Goal: Find specific page/section: Find specific page/section

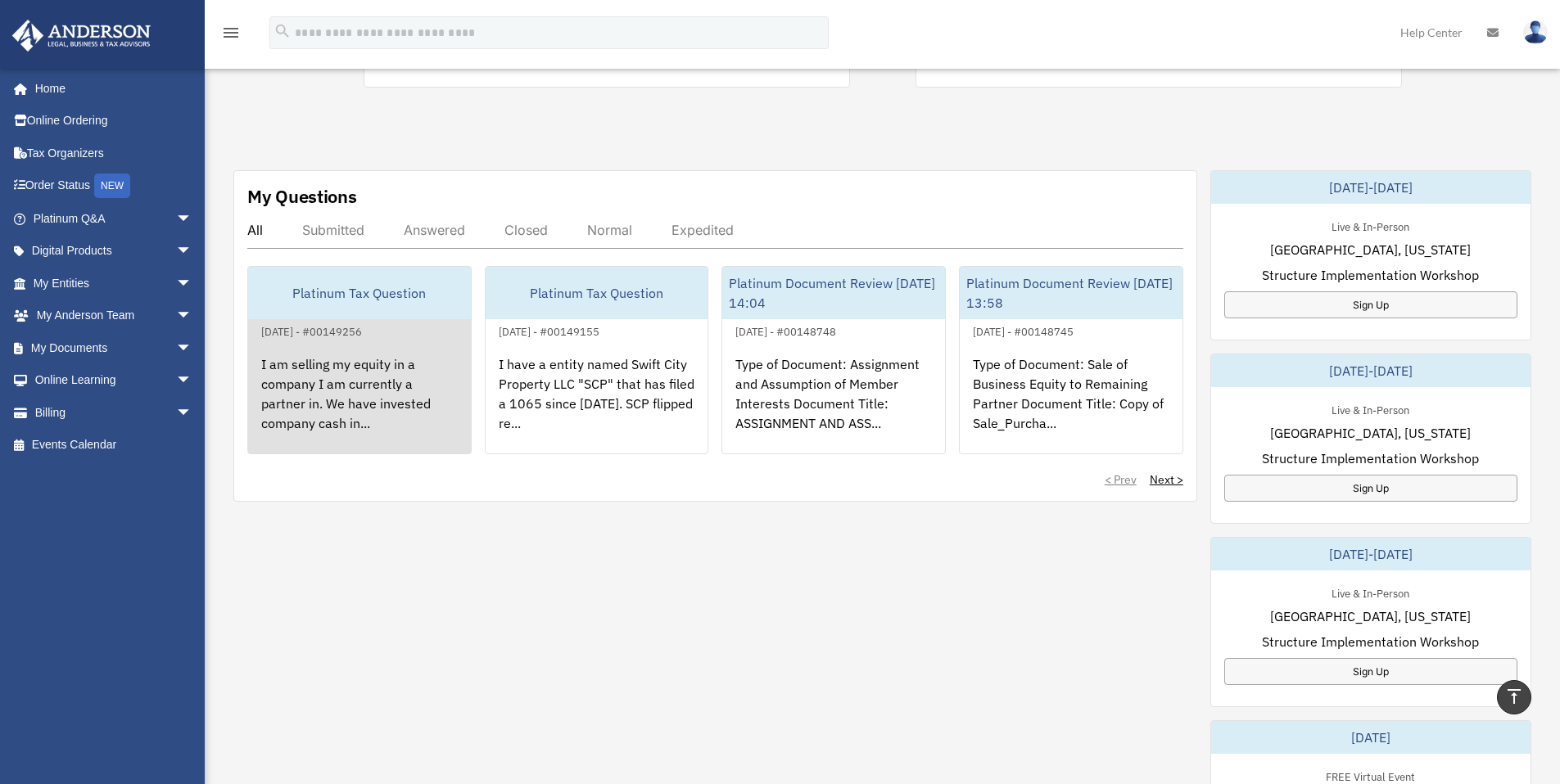
scroll to position [545, 0]
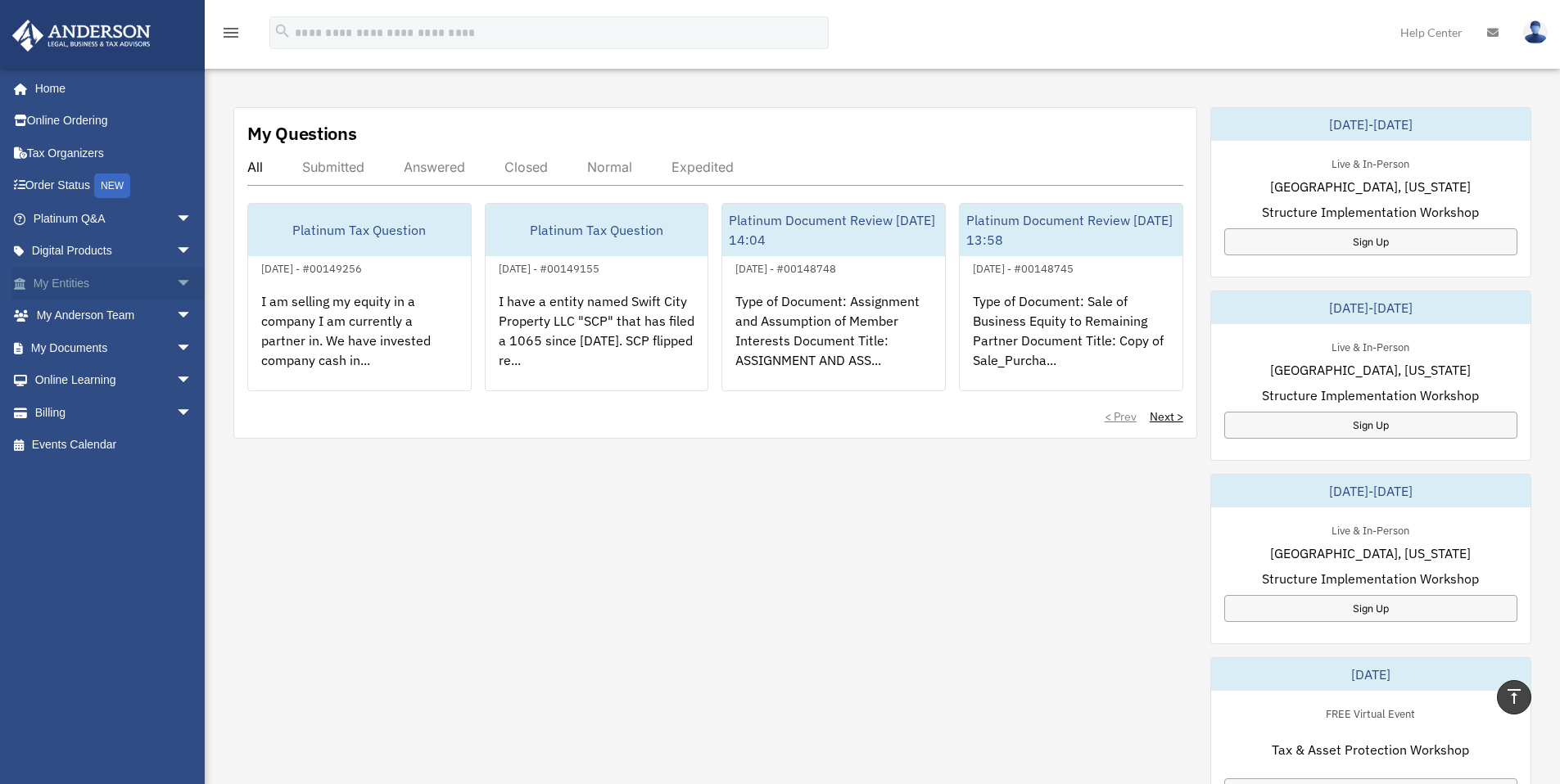
click at [176, 282] on span "arrow_drop_down" at bounding box center [192, 283] width 32 height 33
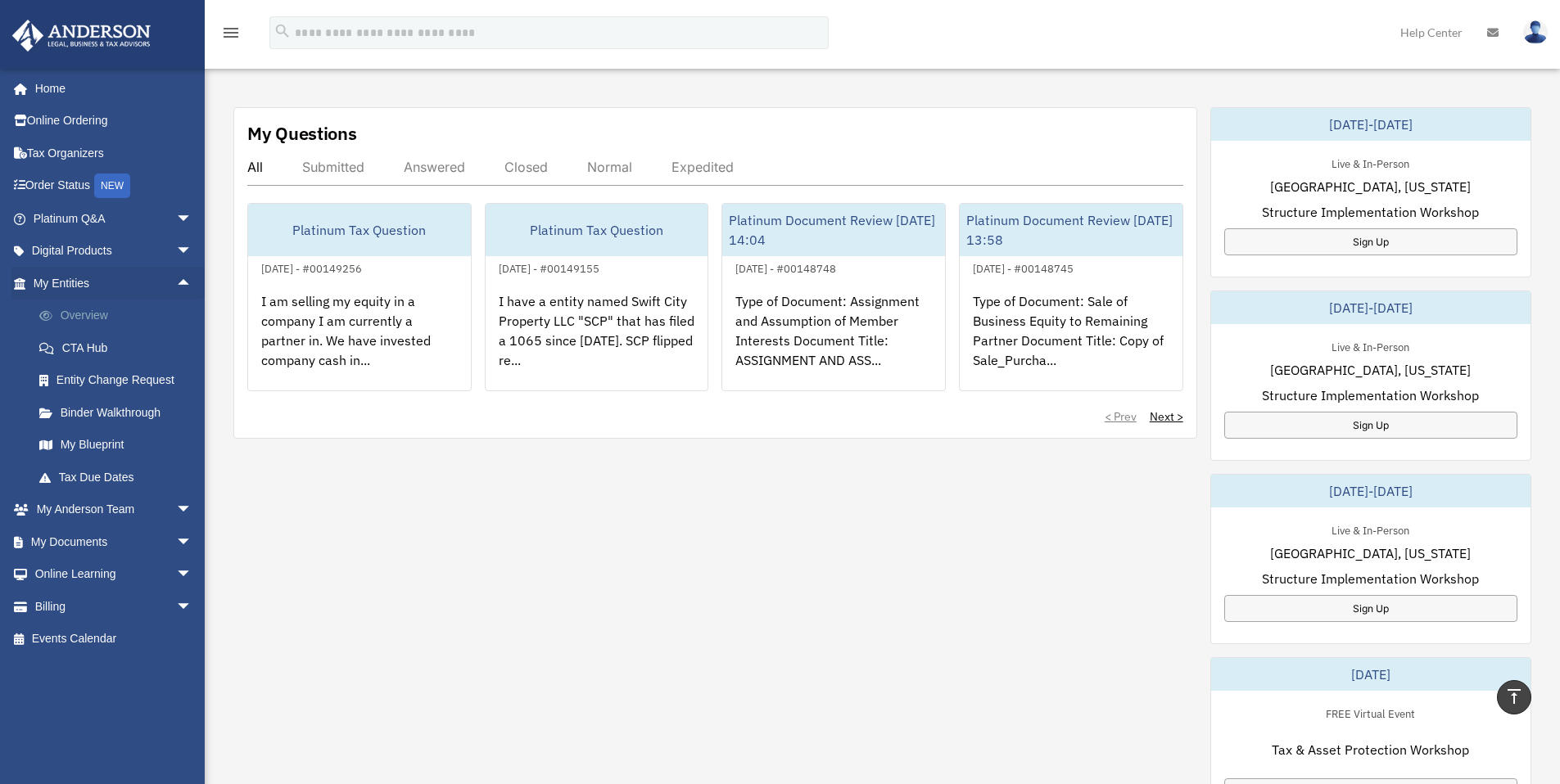
click at [91, 315] on link "Overview" at bounding box center [120, 316] width 194 height 32
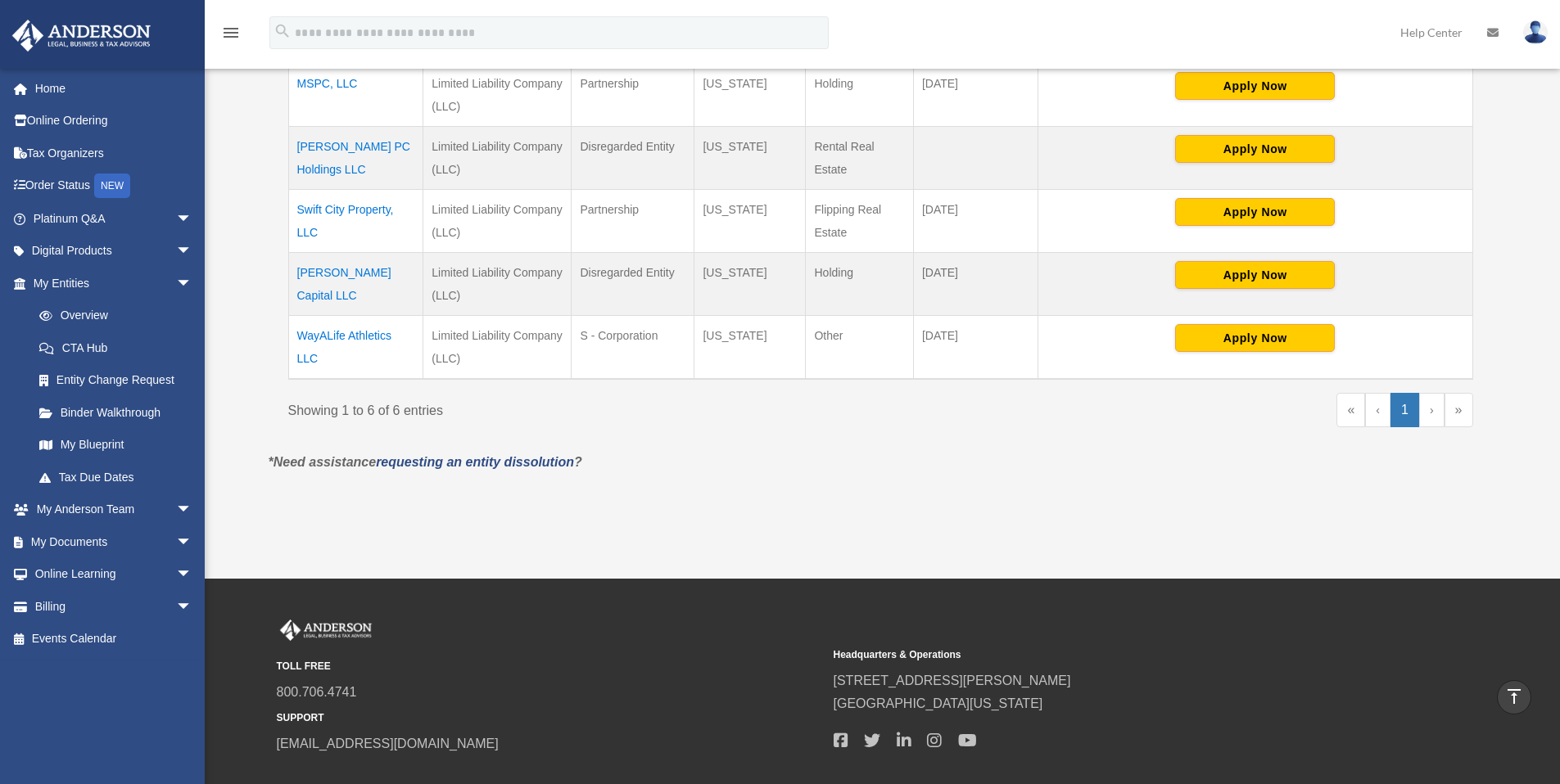
scroll to position [504, 0]
click at [354, 273] on td "[PERSON_NAME] Capital LLC" at bounding box center [356, 285] width 135 height 63
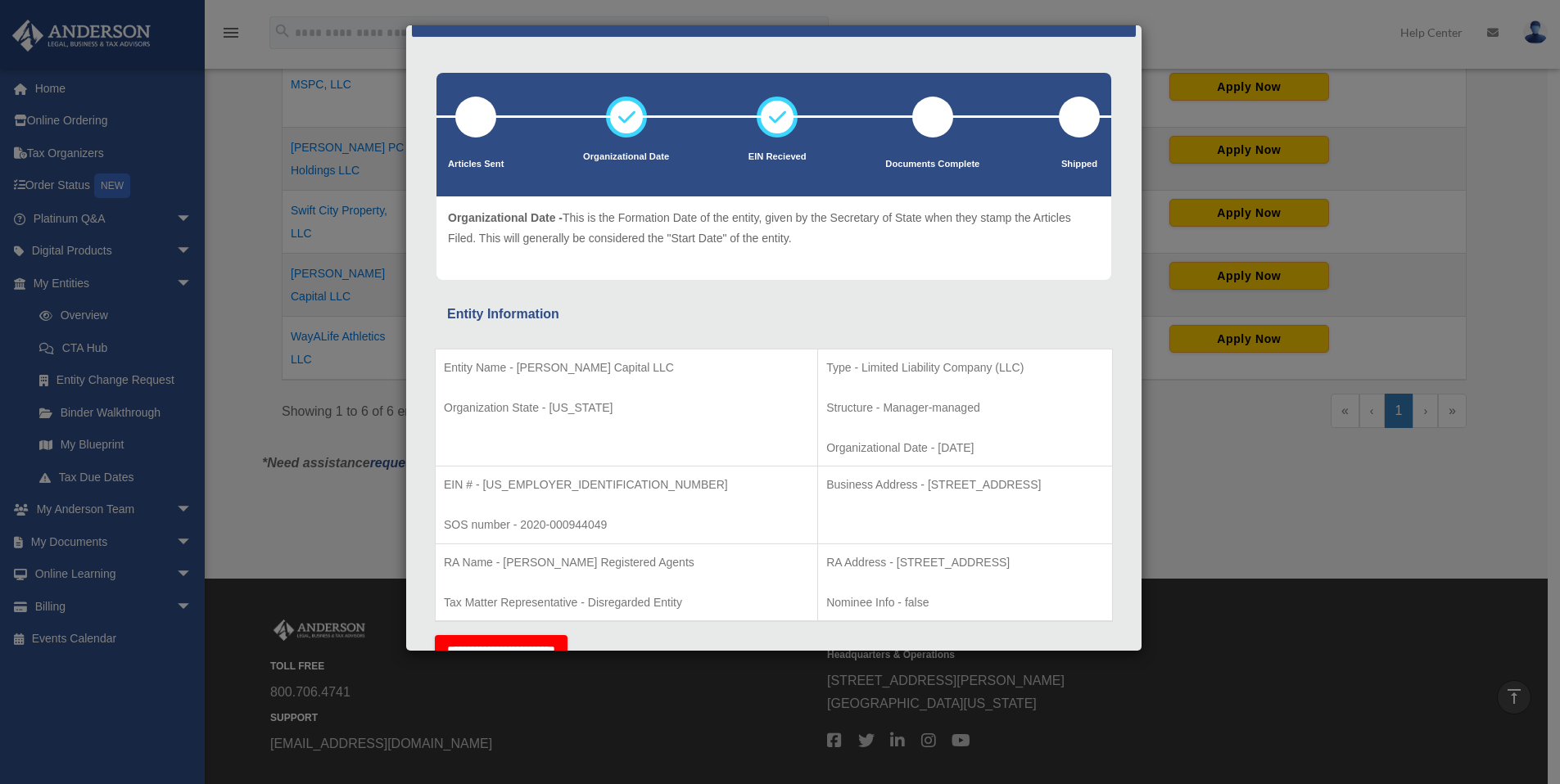
scroll to position [0, 0]
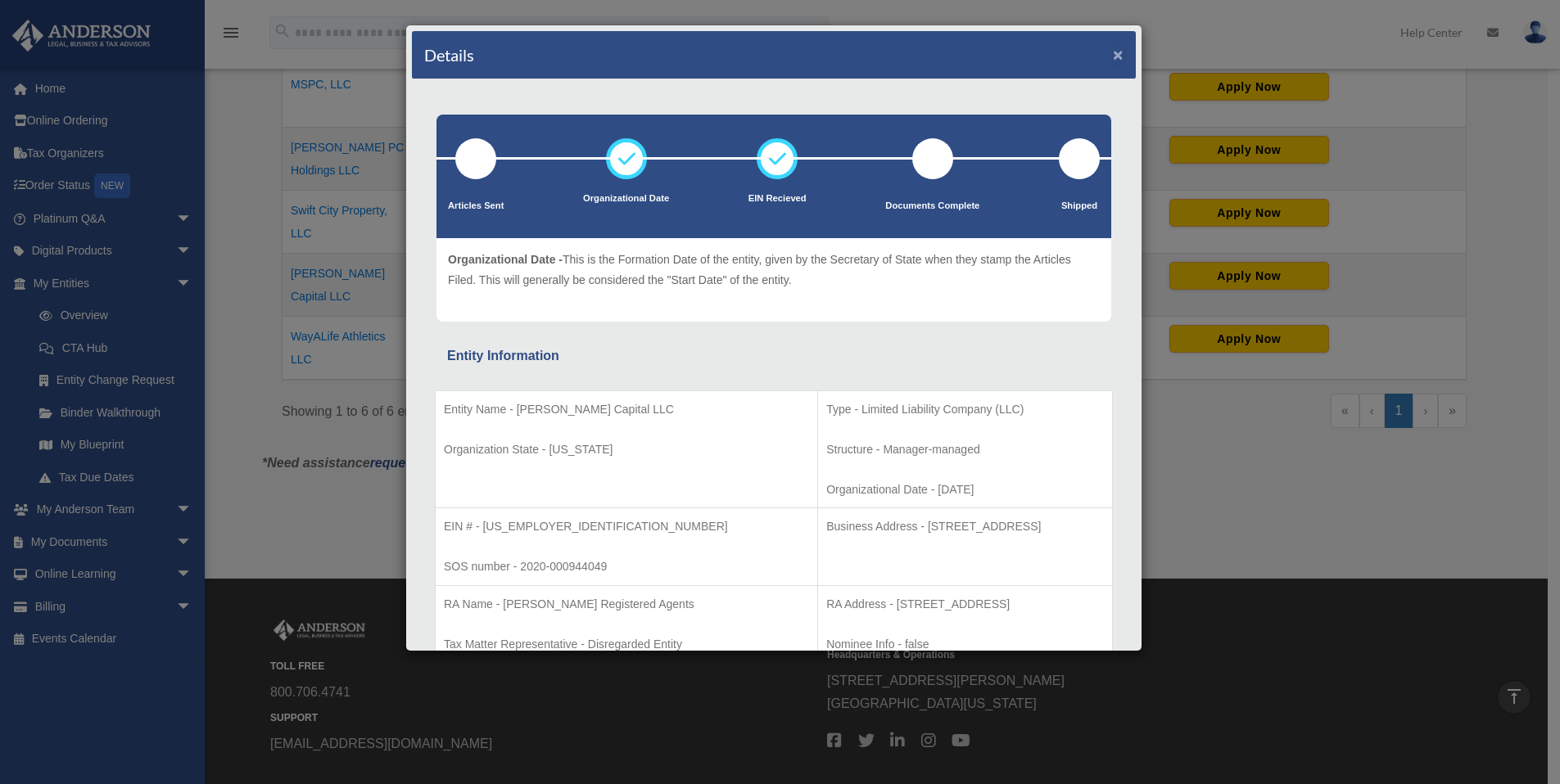
click at [1113, 55] on button "×" at bounding box center [1118, 54] width 10 height 17
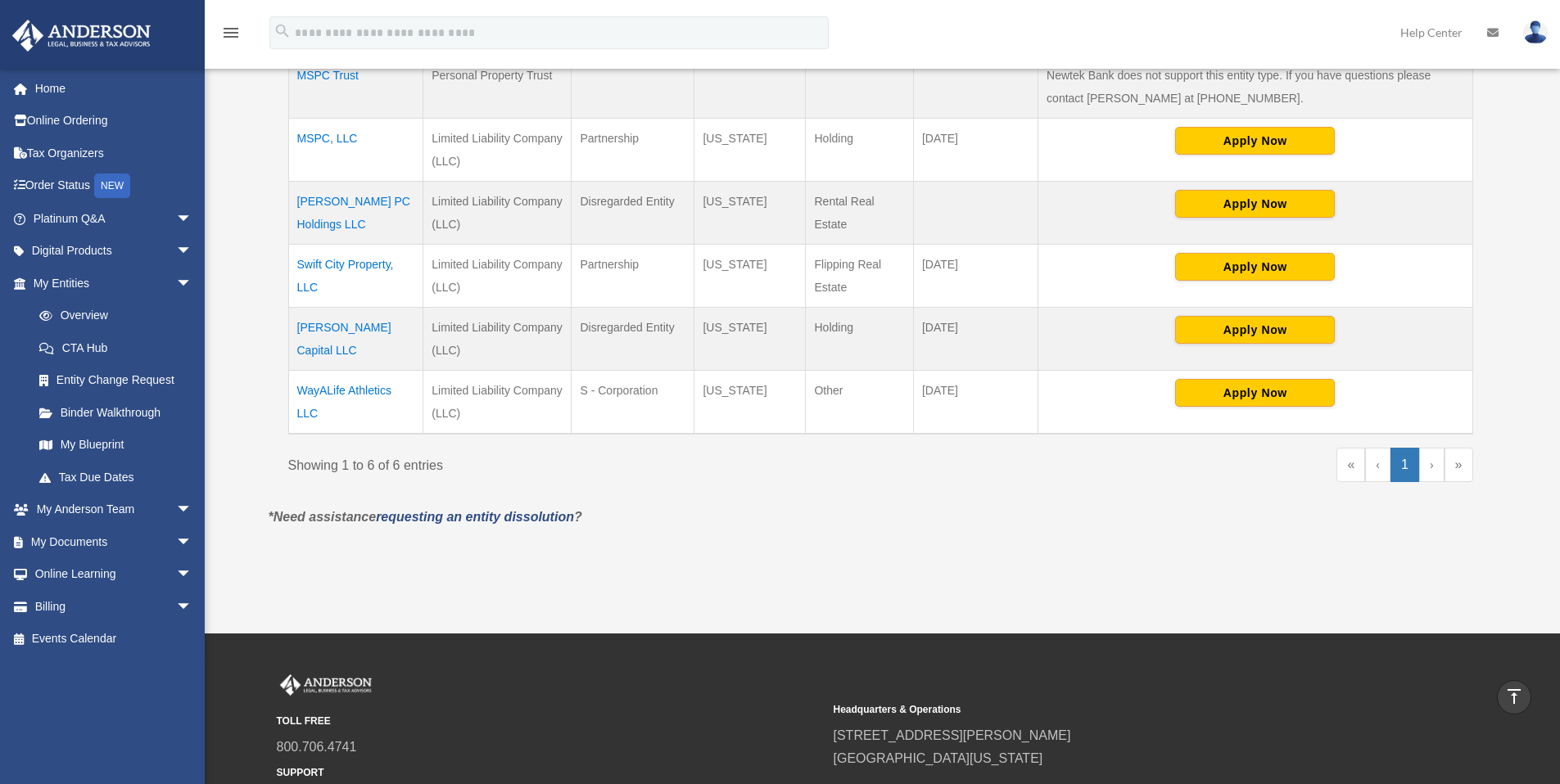
scroll to position [447, 0]
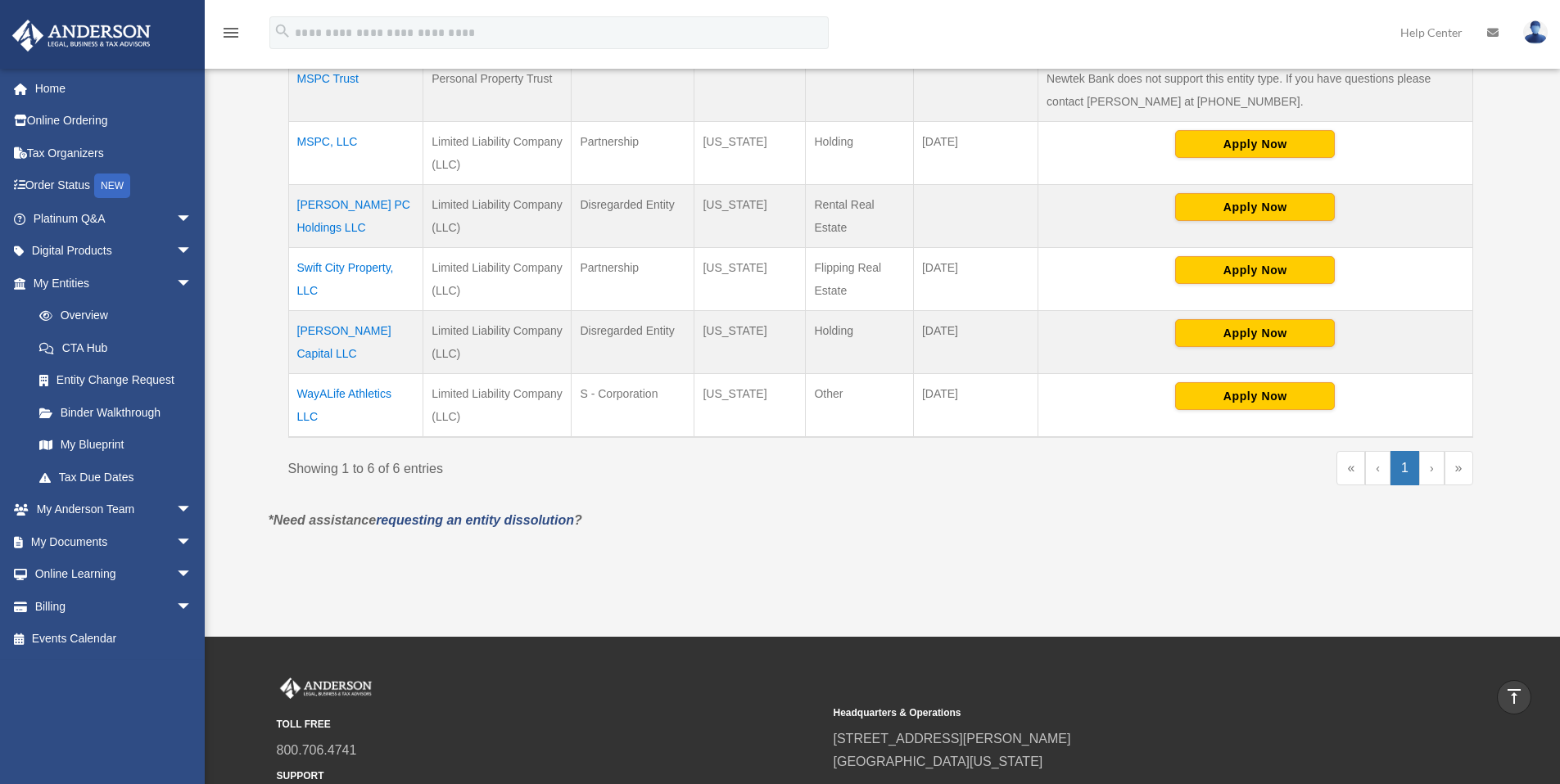
click at [330, 201] on td "[PERSON_NAME] PC Holdings LLC" at bounding box center [356, 216] width 135 height 63
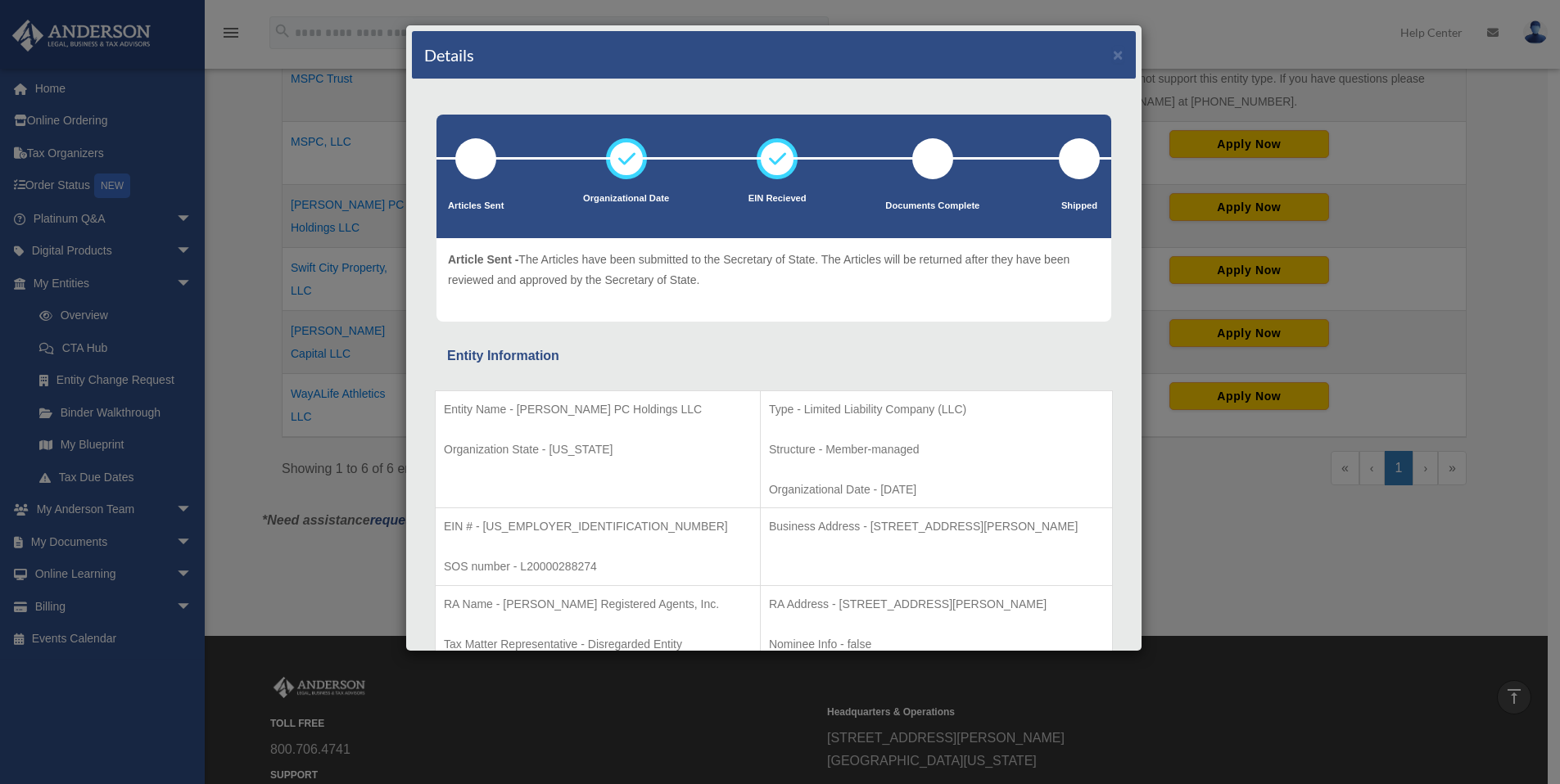
scroll to position [0, 0]
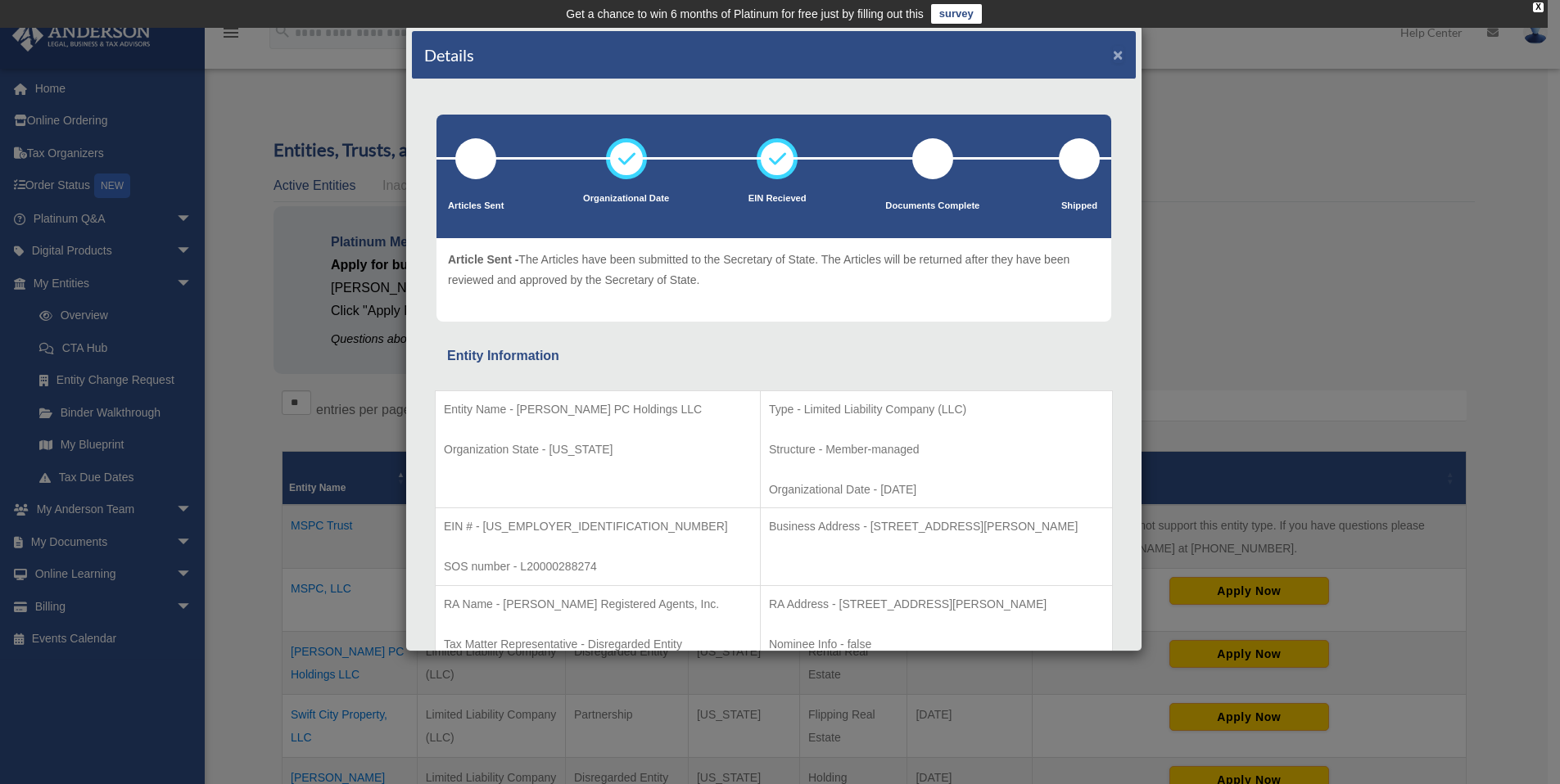
click at [1113, 54] on button "×" at bounding box center [1118, 54] width 10 height 17
